Goal: Book appointment/travel/reservation

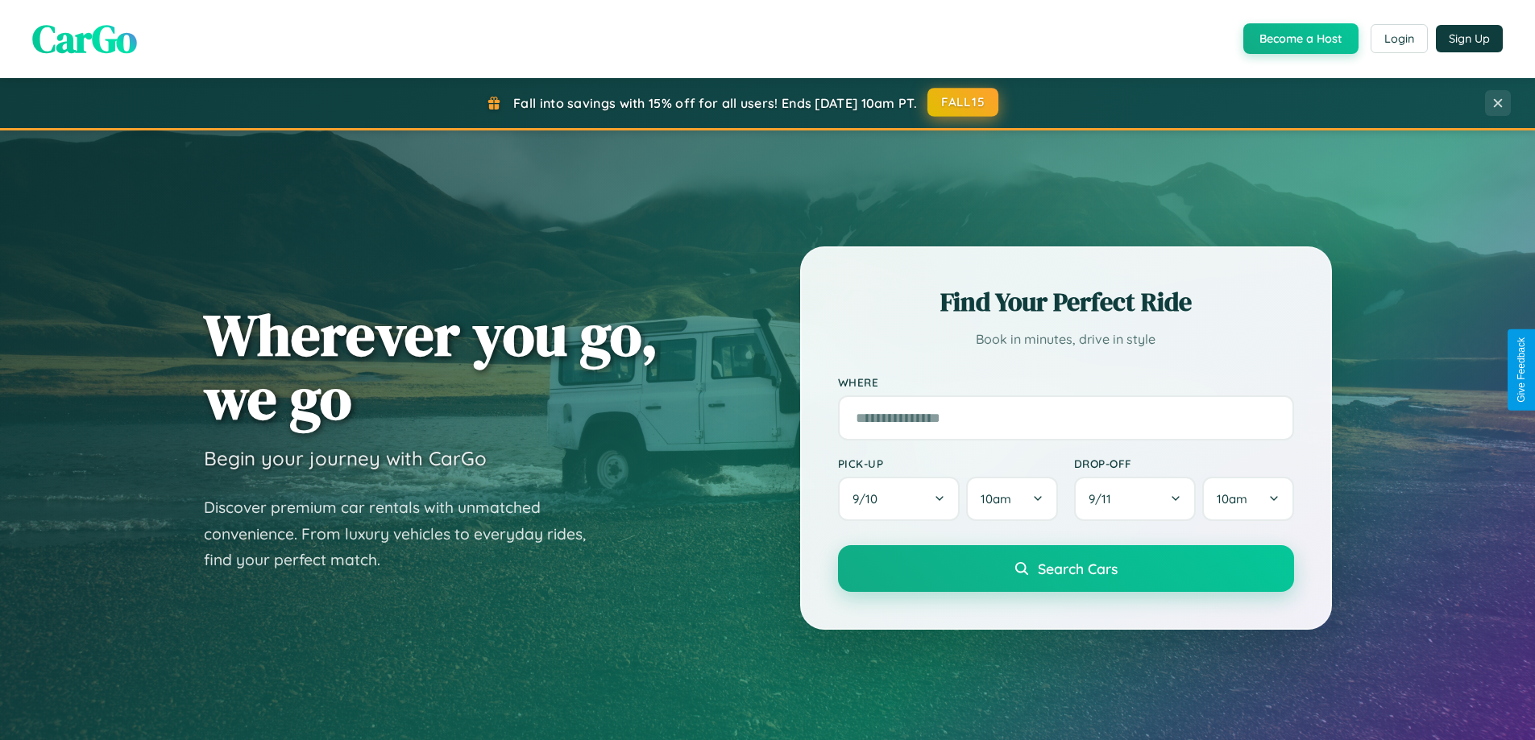
click at [964, 102] on button "FALL15" at bounding box center [962, 102] width 71 height 29
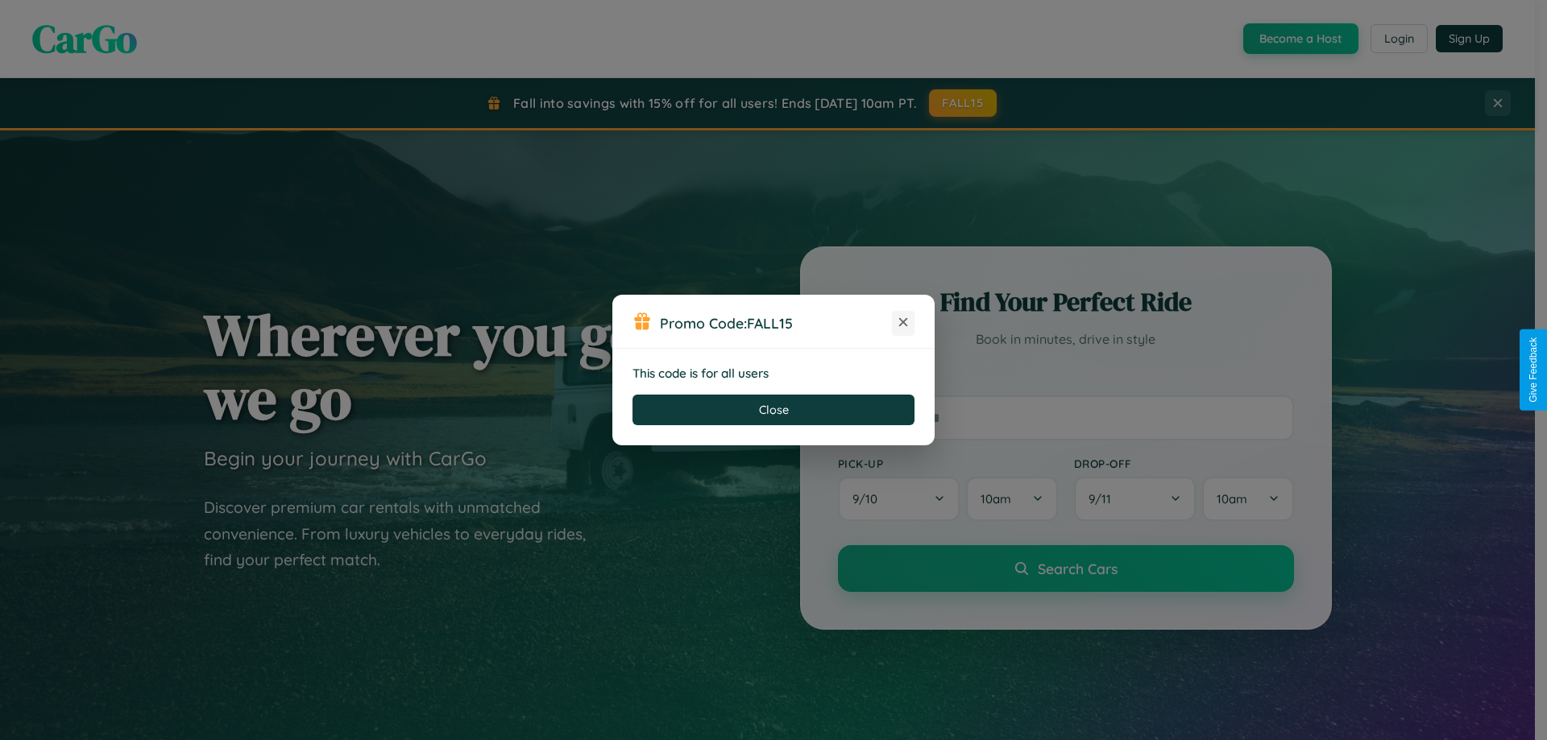
click at [903, 323] on icon at bounding box center [903, 322] width 16 height 16
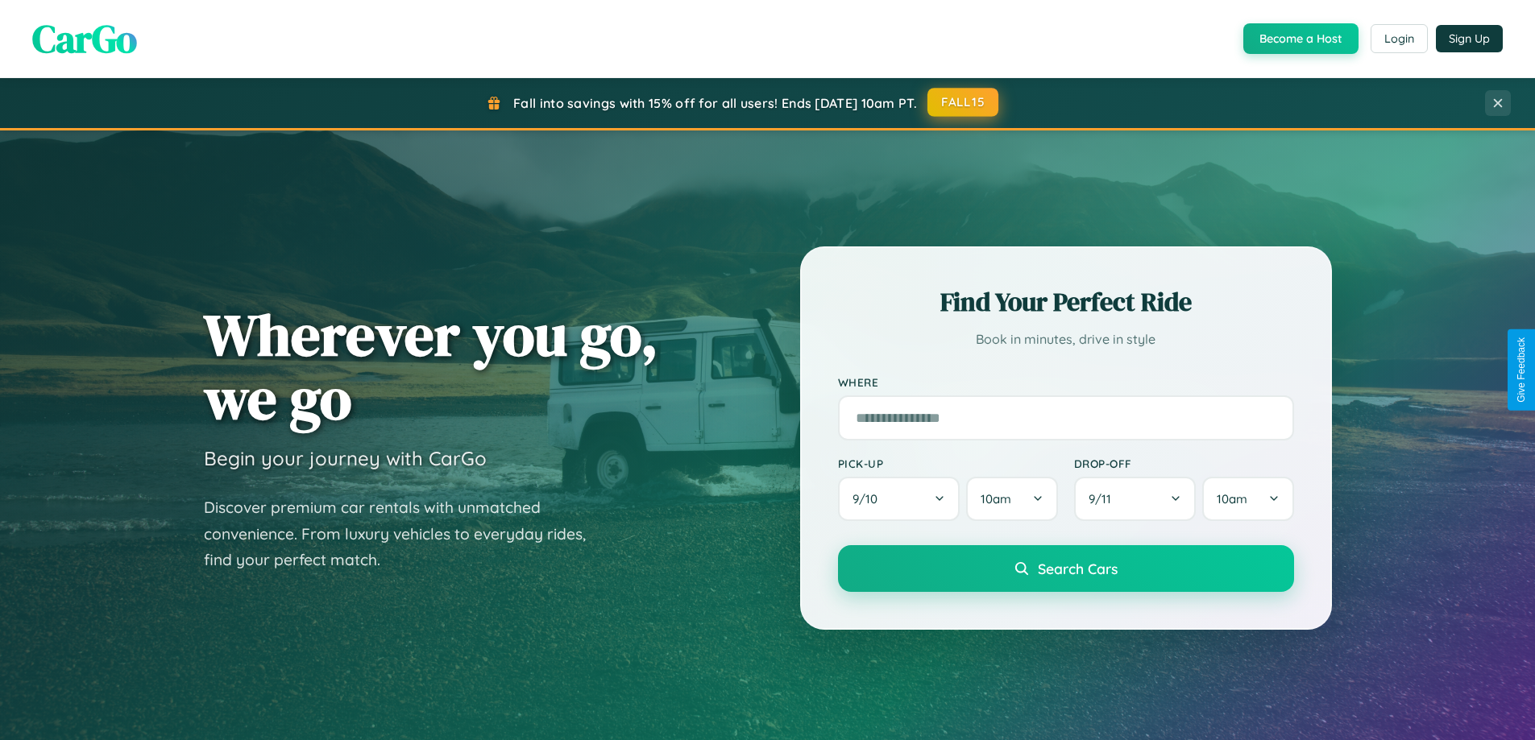
click at [964, 102] on button "FALL15" at bounding box center [962, 102] width 71 height 29
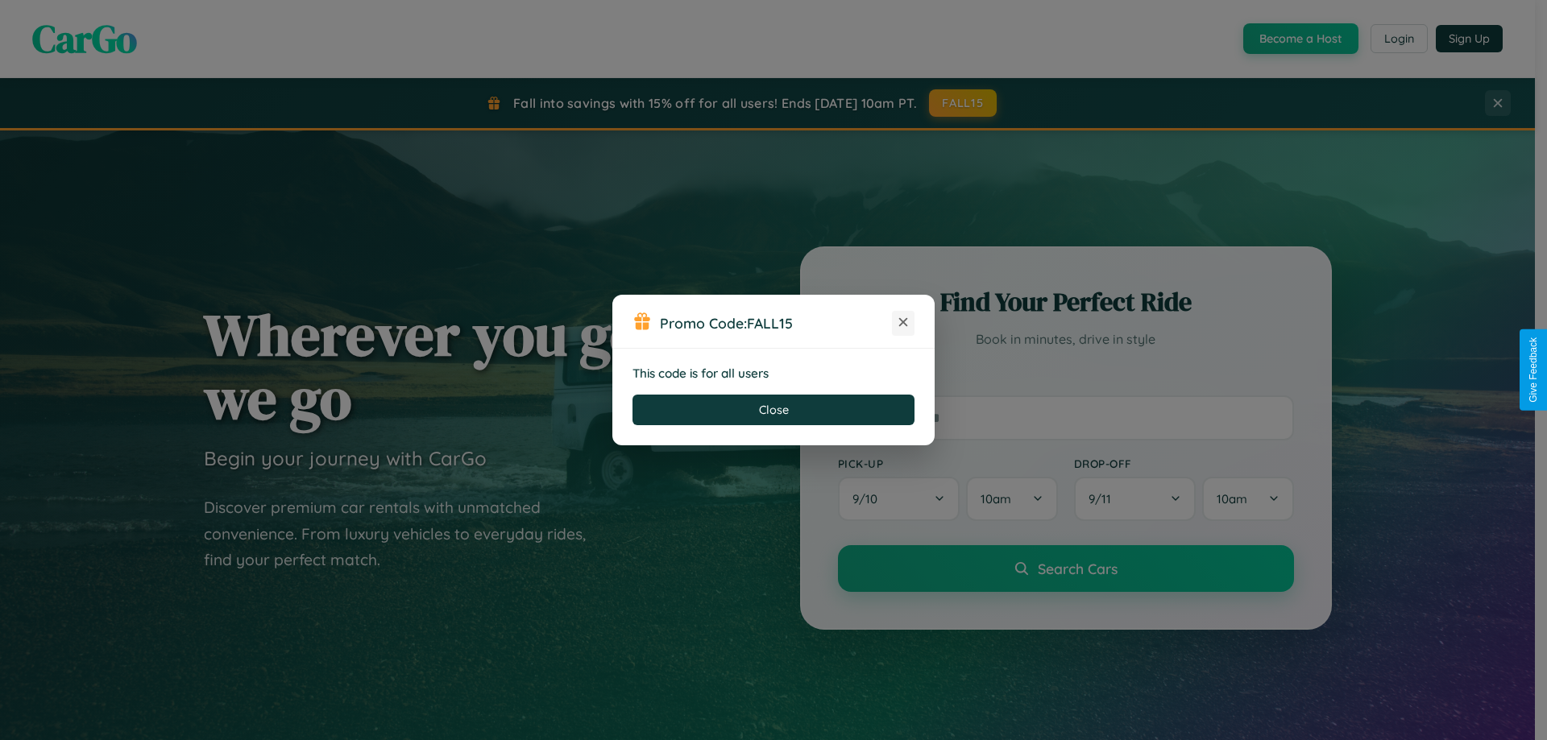
click at [903, 323] on icon at bounding box center [903, 322] width 16 height 16
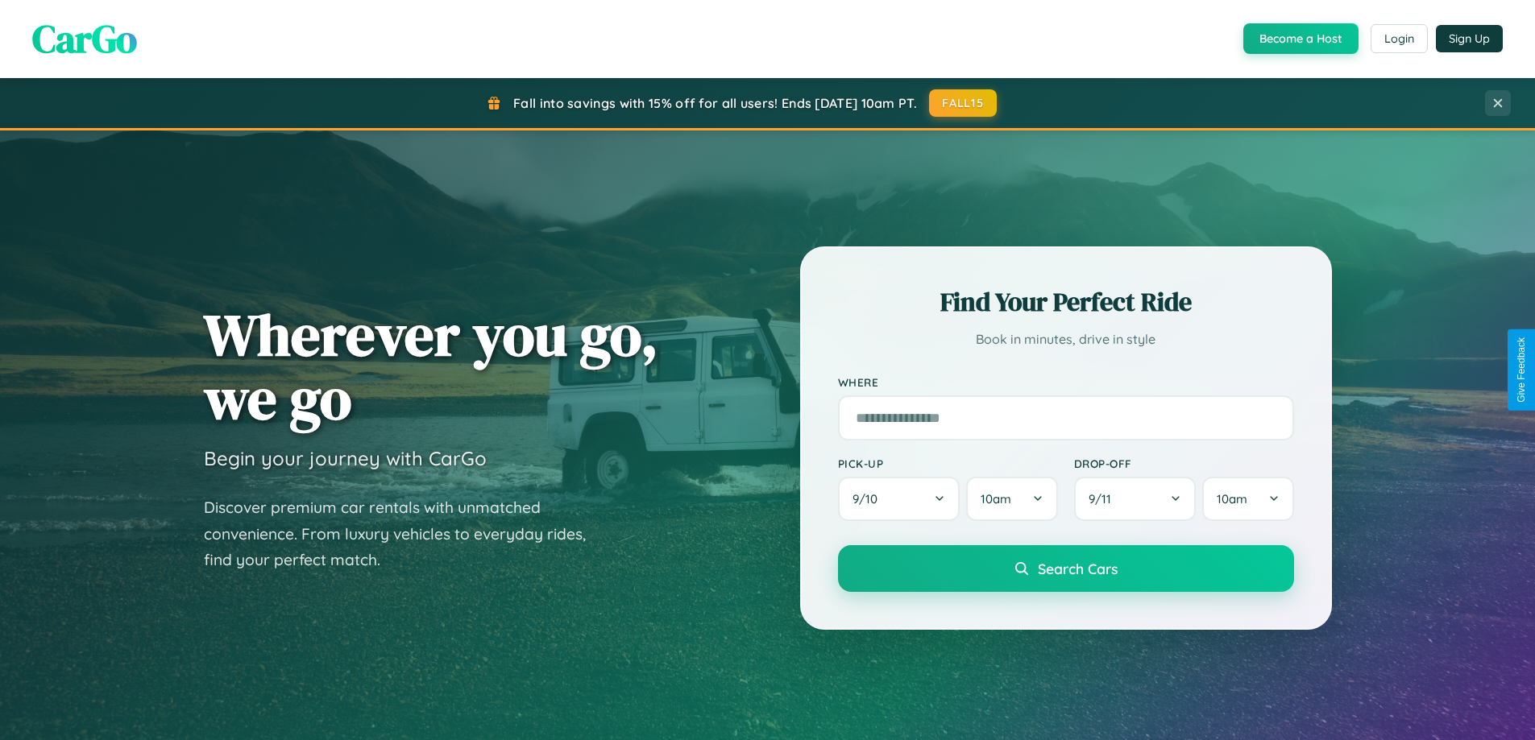
scroll to position [695, 0]
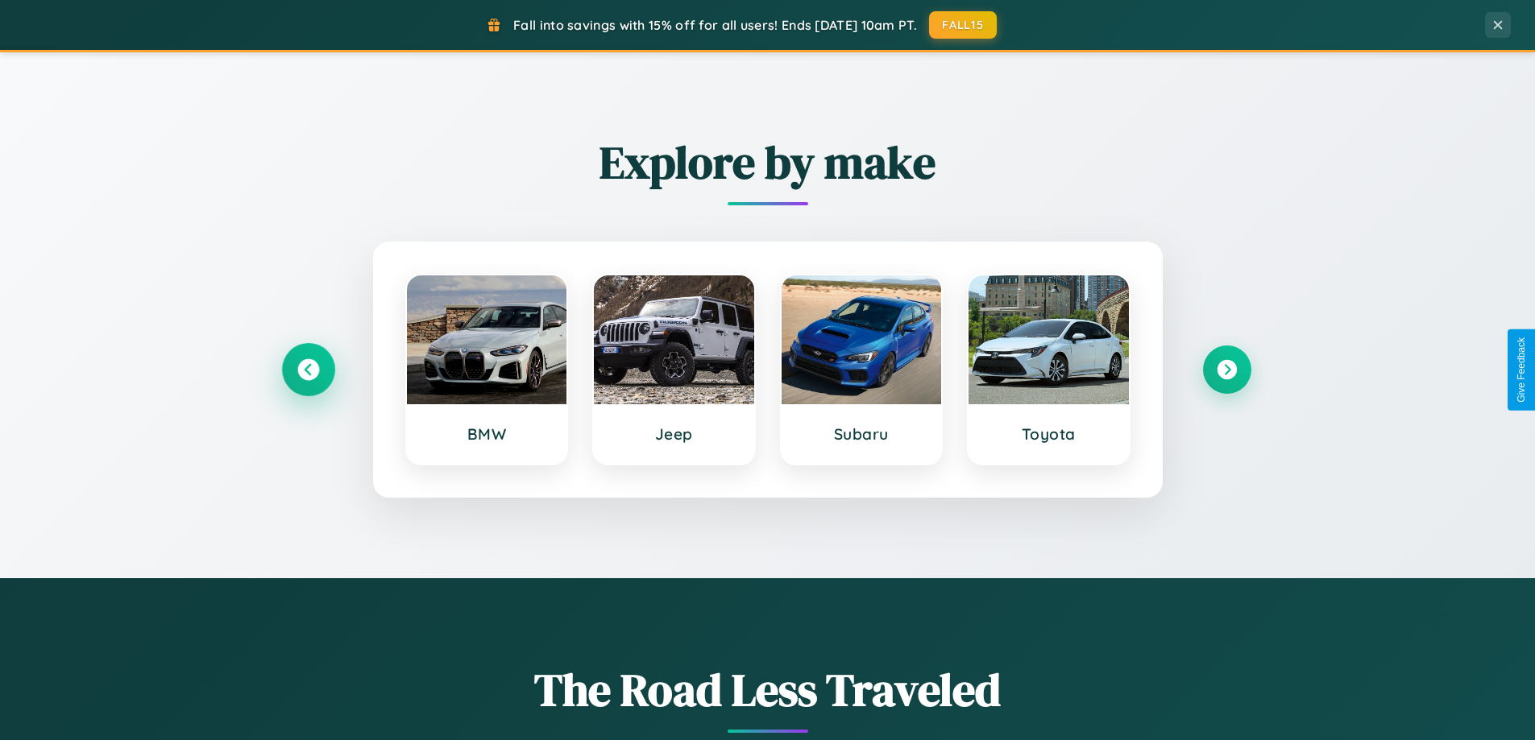
click at [308, 370] on icon at bounding box center [308, 370] width 22 height 22
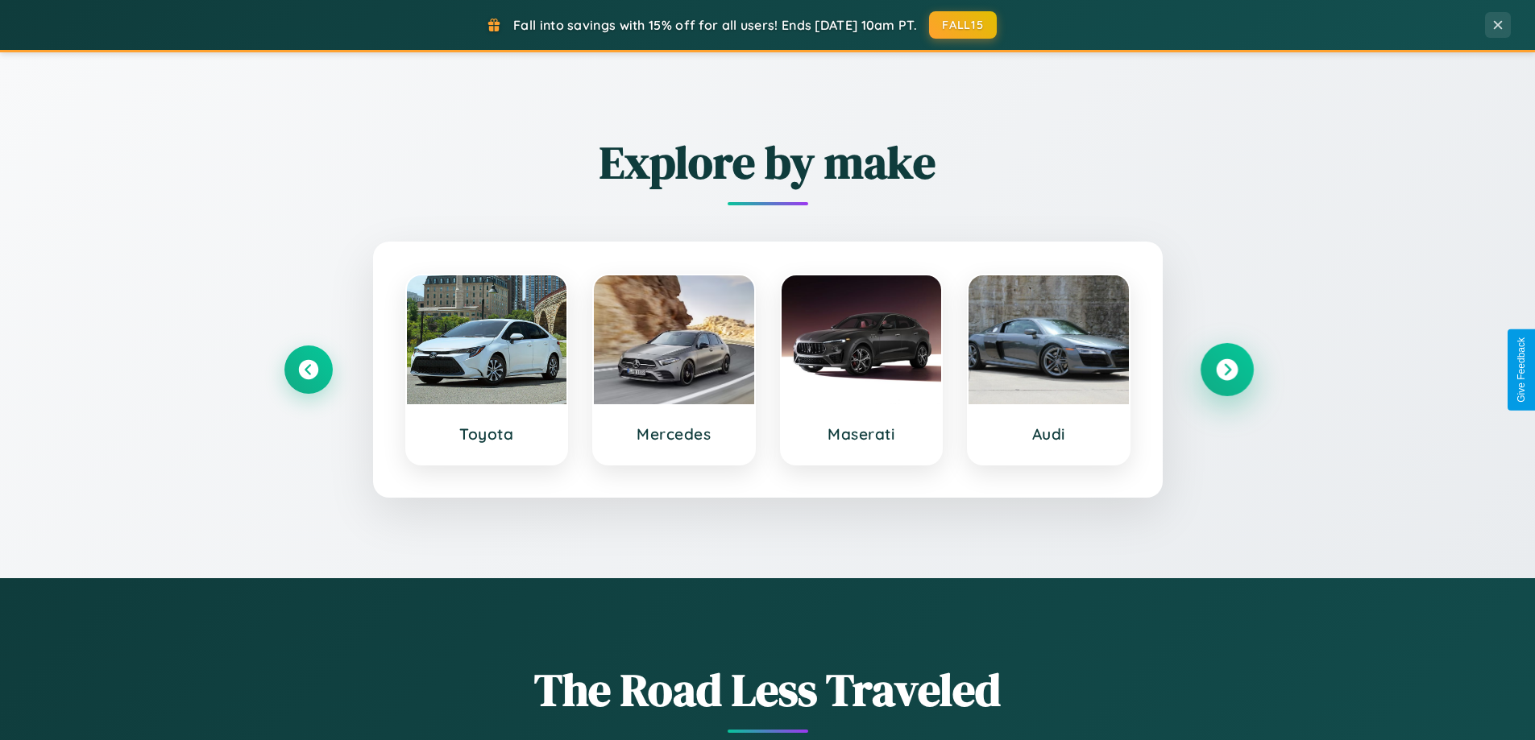
click at [1226, 370] on icon at bounding box center [1227, 370] width 22 height 22
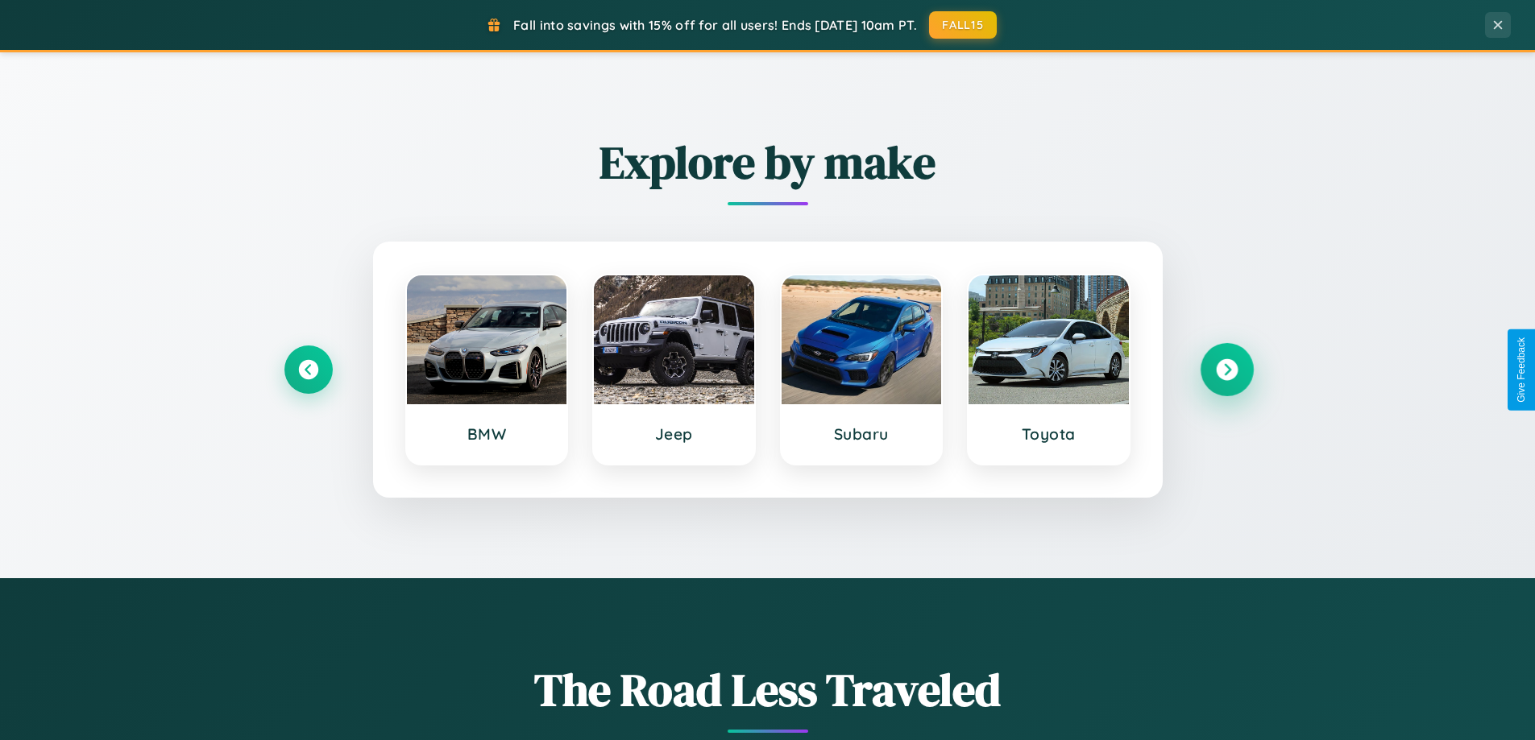
click at [1226, 370] on icon at bounding box center [1227, 370] width 22 height 22
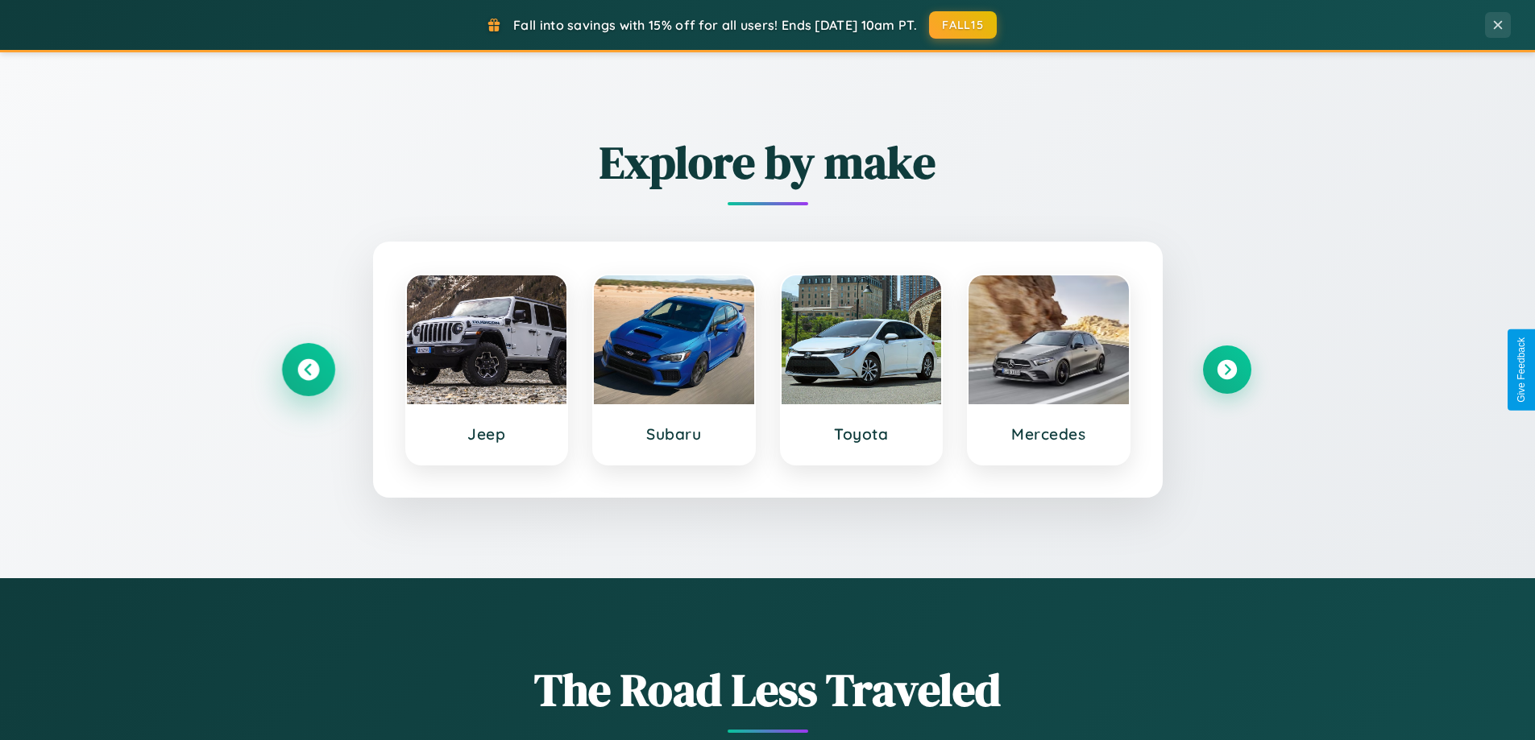
click at [308, 370] on icon at bounding box center [308, 370] width 22 height 22
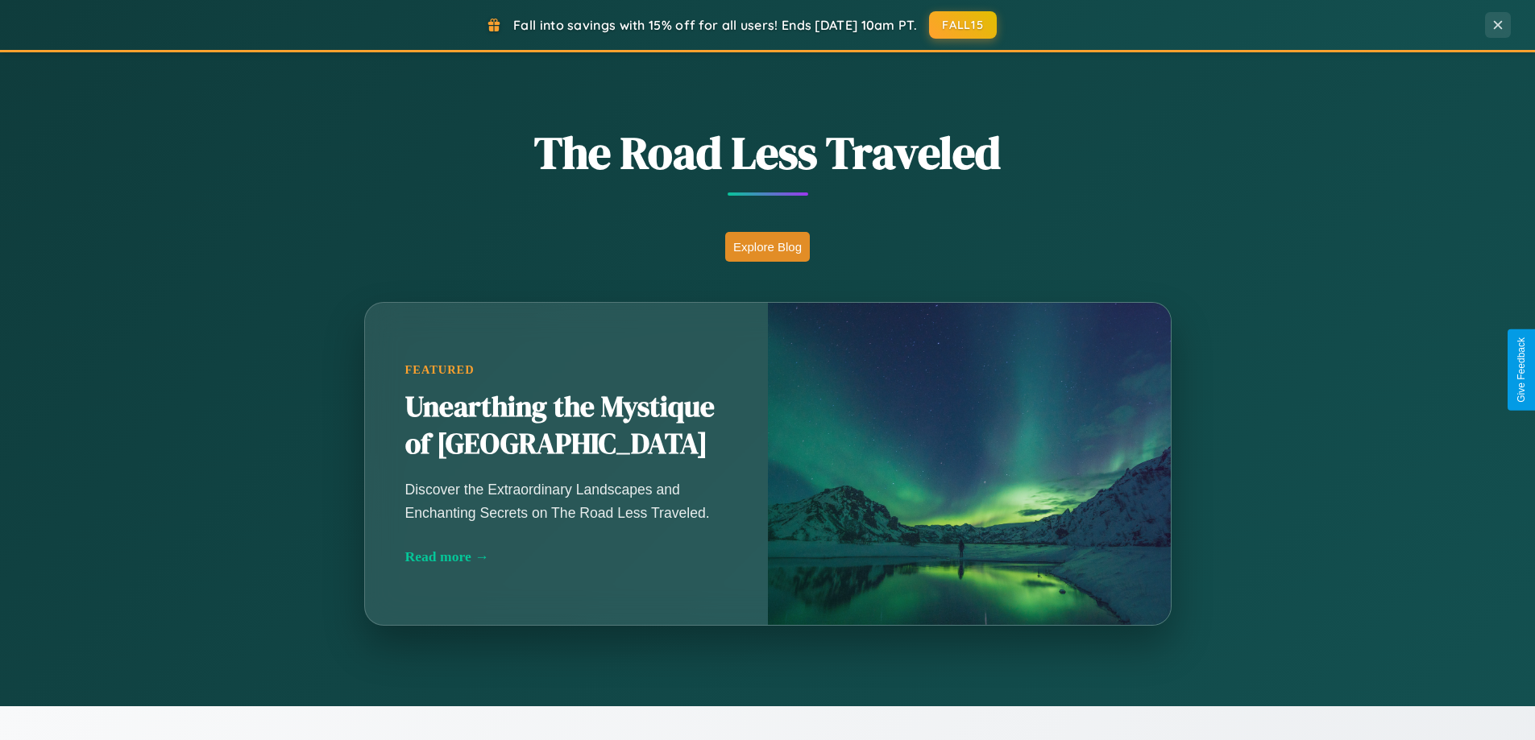
scroll to position [2589, 0]
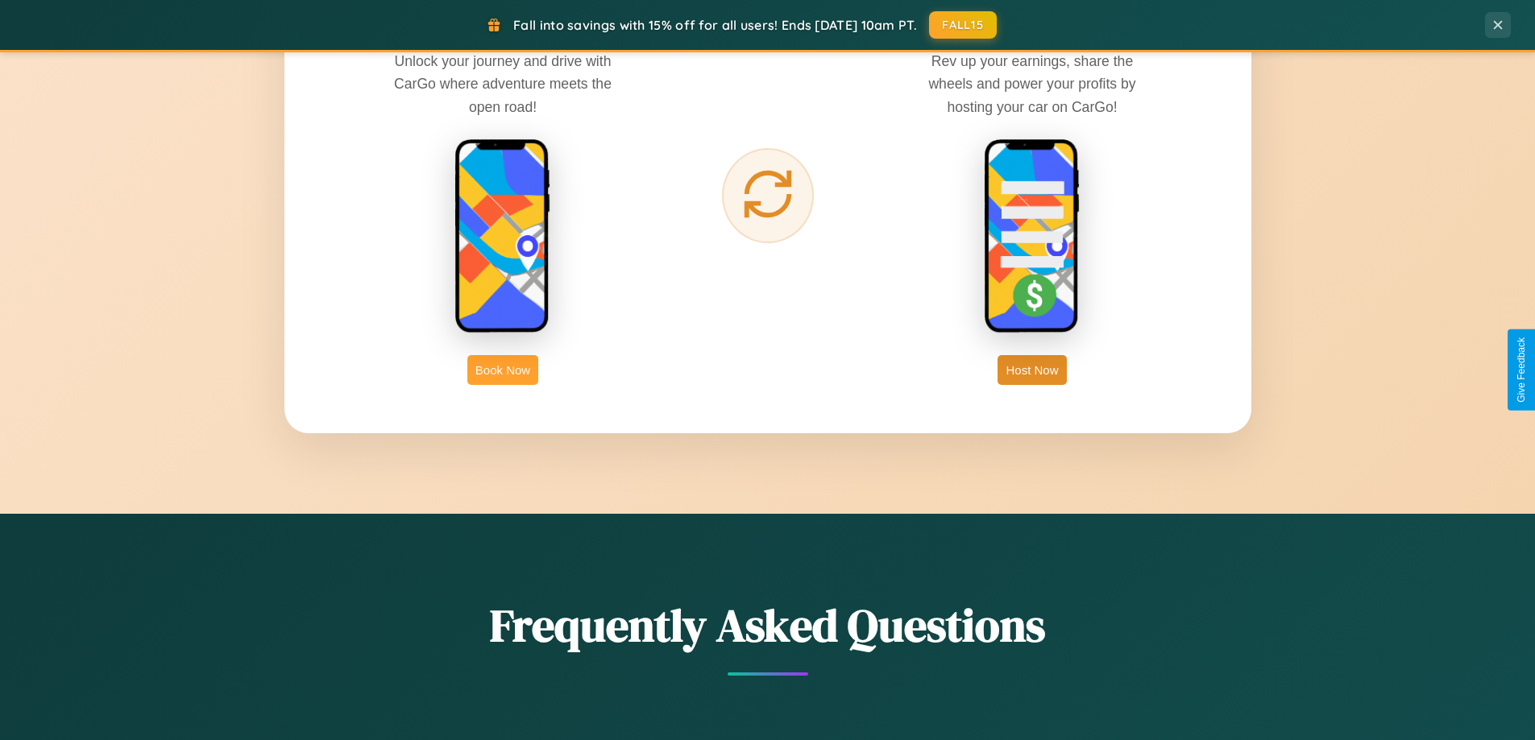
click at [503, 370] on button "Book Now" at bounding box center [502, 370] width 71 height 30
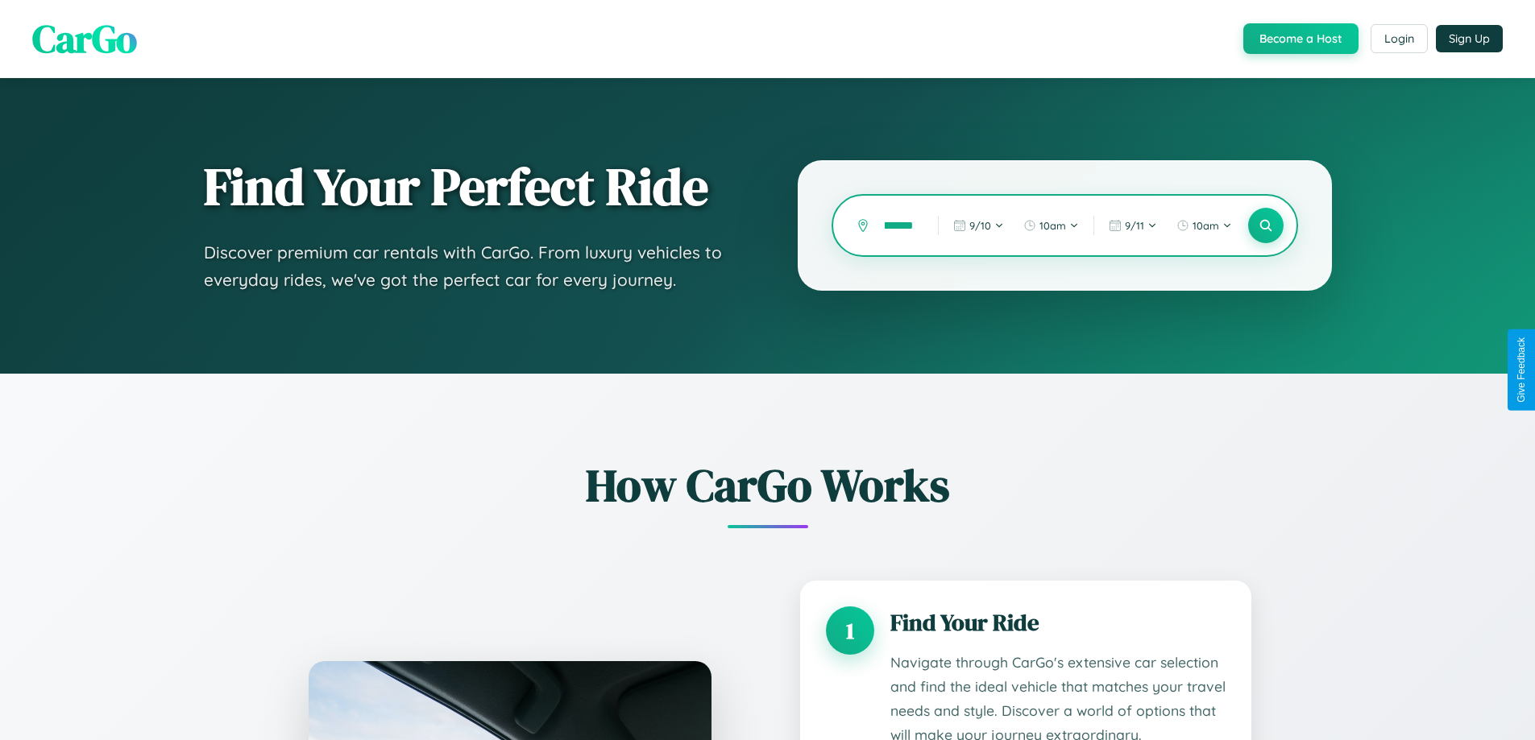
type input "*********"
